Goal: Check status: Check status

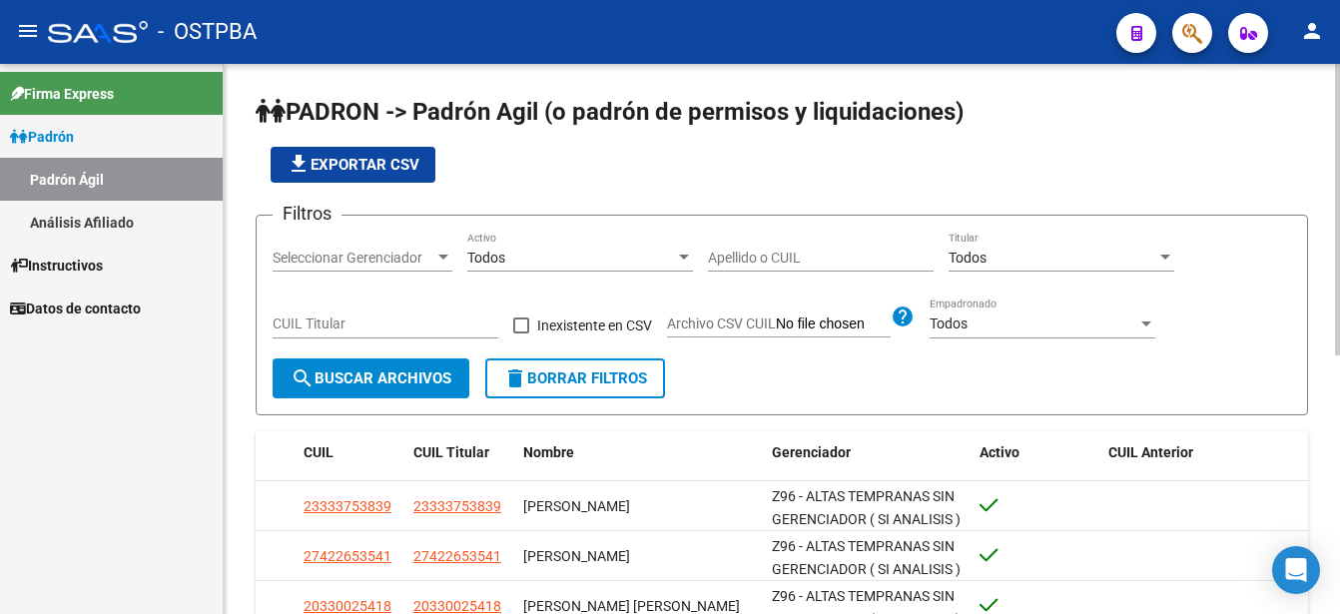
click at [721, 255] on input "Apellido o CUIL" at bounding box center [821, 258] width 226 height 17
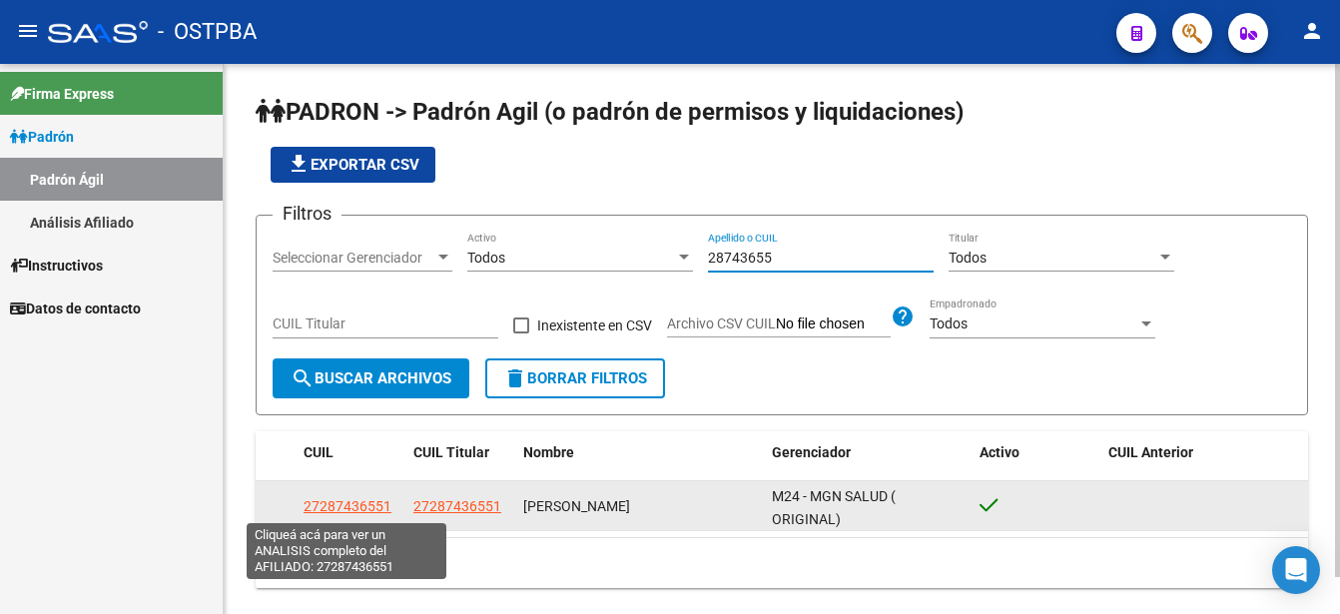
type input "28743655"
click at [347, 505] on span "27287436551" at bounding box center [348, 506] width 88 height 16
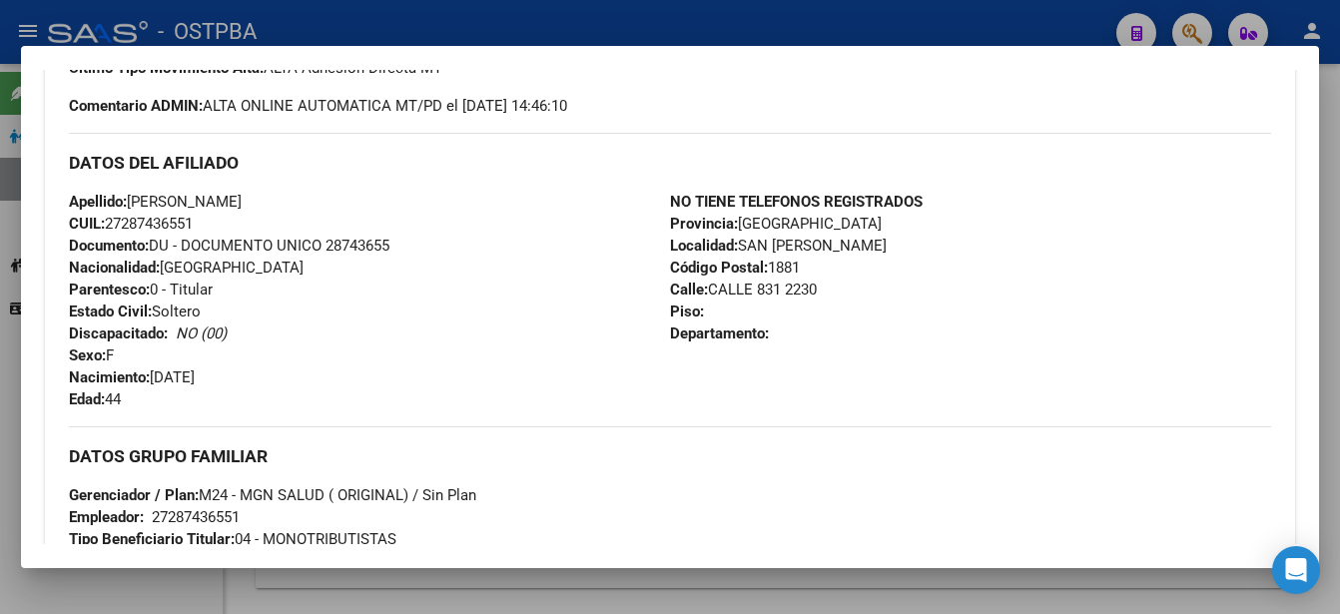
scroll to position [799, 0]
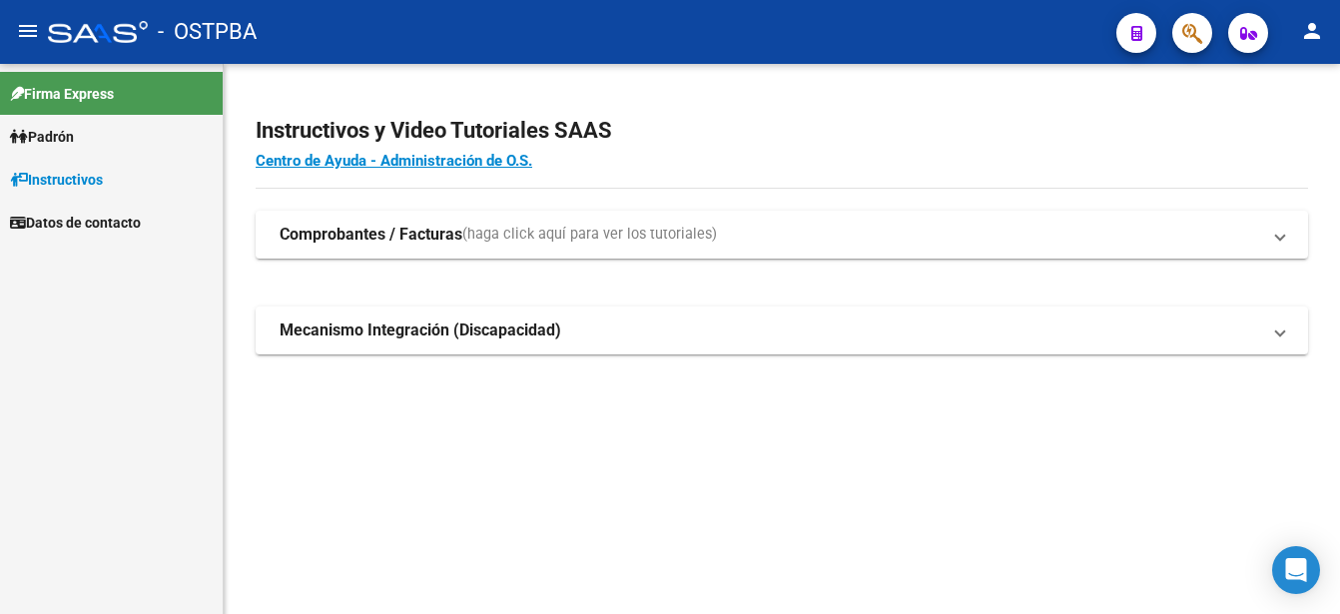
click at [139, 129] on link "Padrón" at bounding box center [111, 136] width 223 height 43
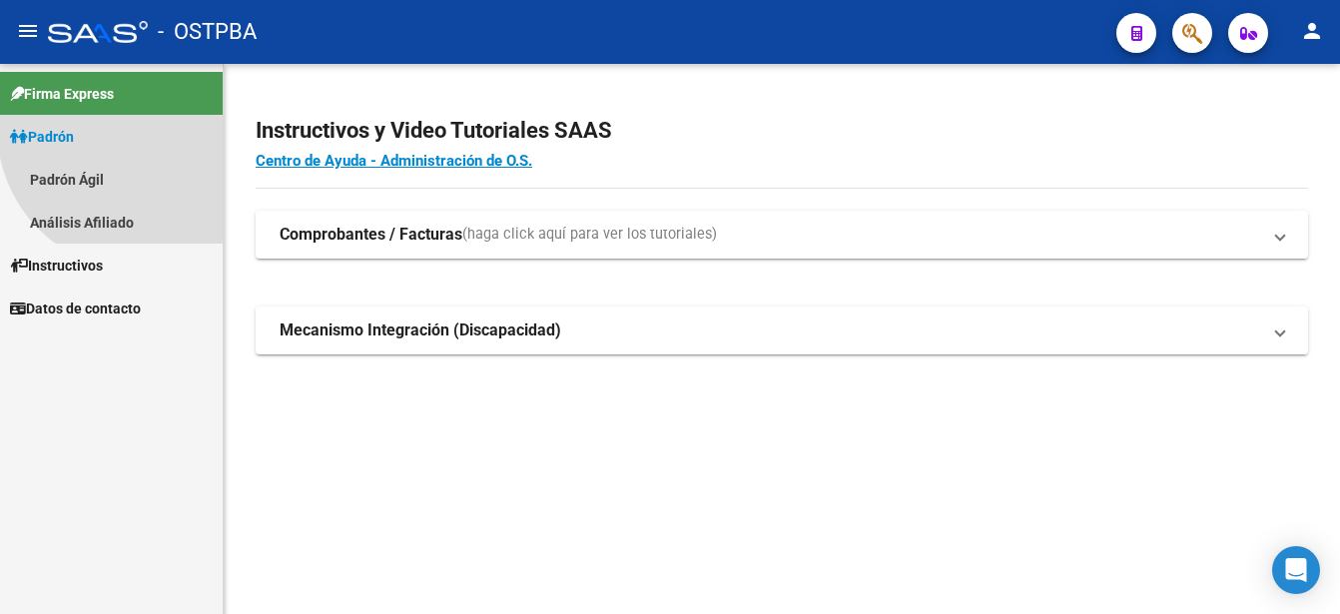
click at [139, 129] on link "Padrón" at bounding box center [111, 136] width 223 height 43
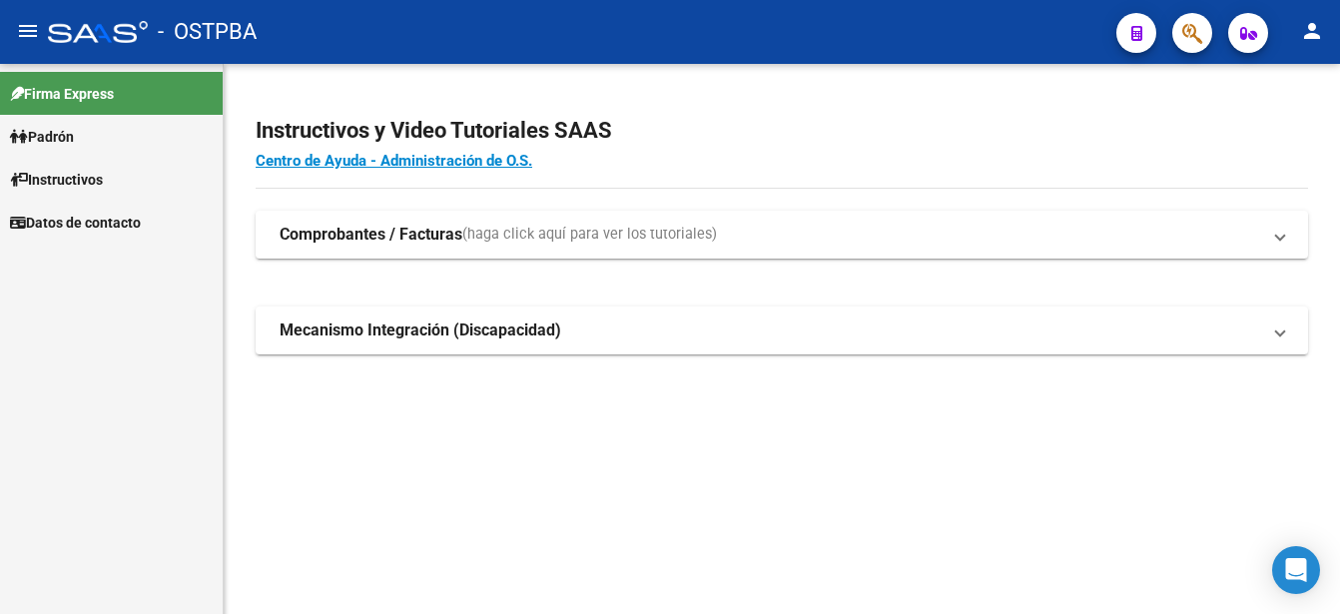
click at [139, 129] on link "Padrón" at bounding box center [111, 136] width 223 height 43
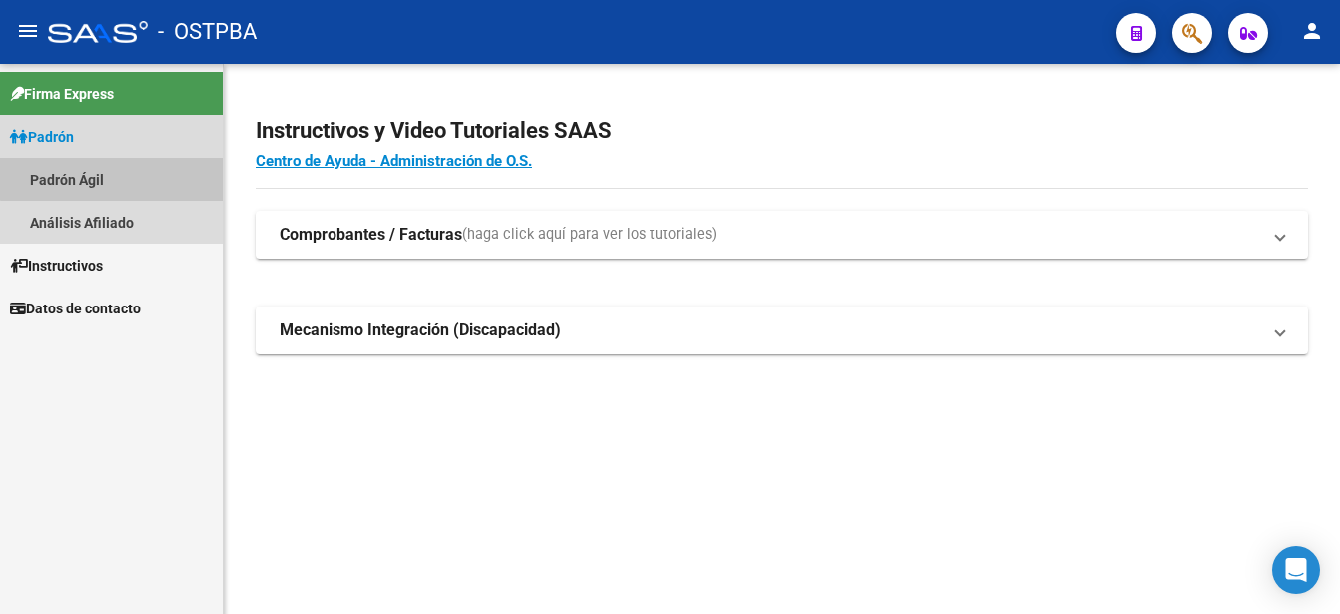
click at [124, 173] on link "Padrón Ágil" at bounding box center [111, 179] width 223 height 43
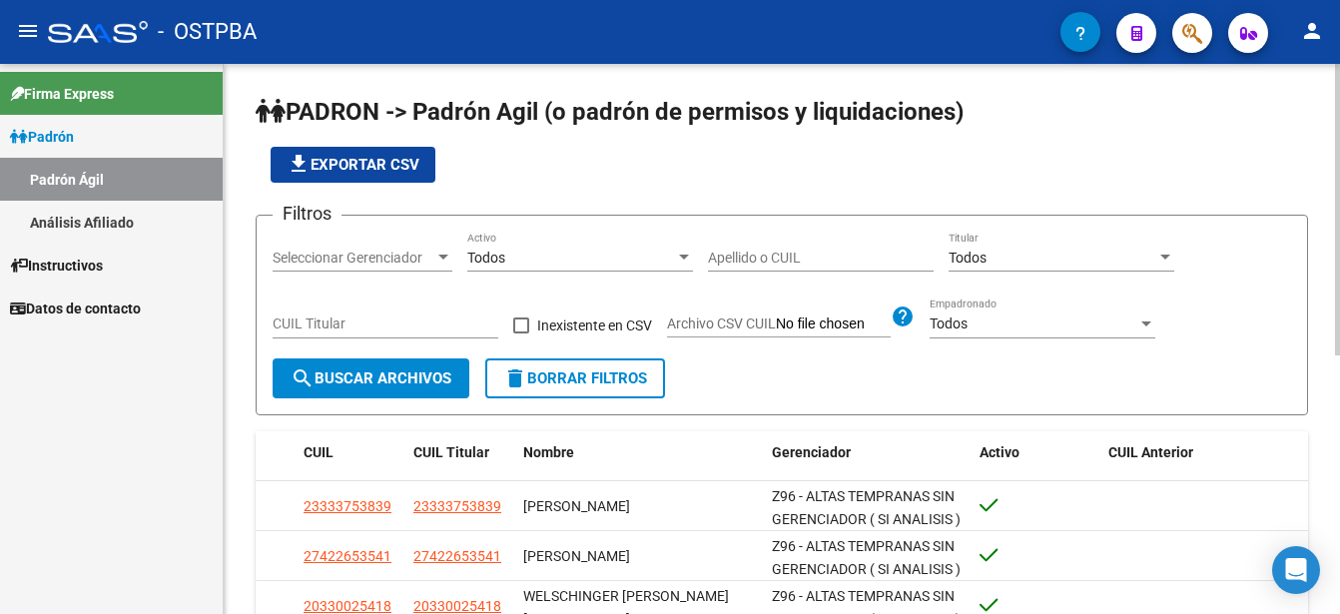
click at [710, 245] on div "Apellido o CUIL" at bounding box center [821, 252] width 226 height 40
